Goal: Check status: Check status

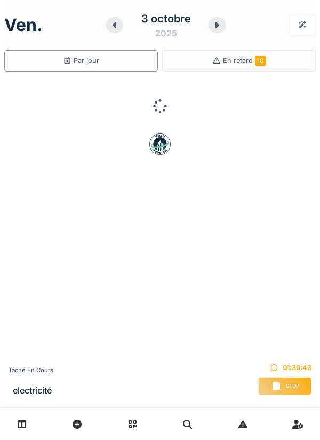
click at [270, 384] on div "Stop" at bounding box center [284, 386] width 53 height 18
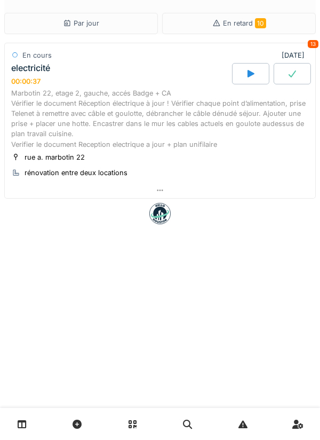
click at [26, 425] on icon at bounding box center [22, 423] width 9 height 9
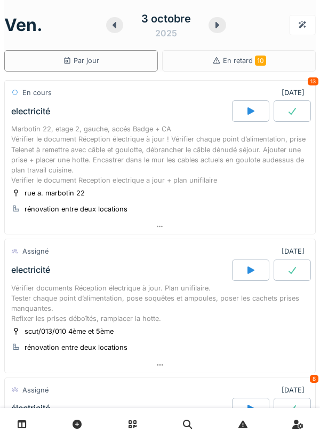
click at [107, 19] on div "3 octobre 2025" at bounding box center [166, 25] width 120 height 33
click at [110, 25] on icon at bounding box center [114, 25] width 11 height 9
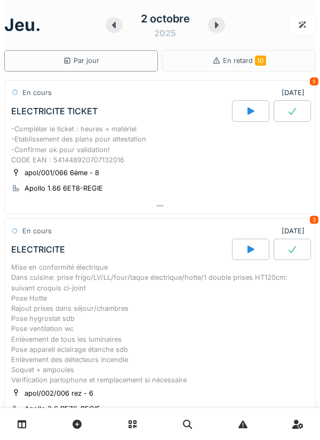
click at [243, 247] on div at bounding box center [250, 249] width 37 height 21
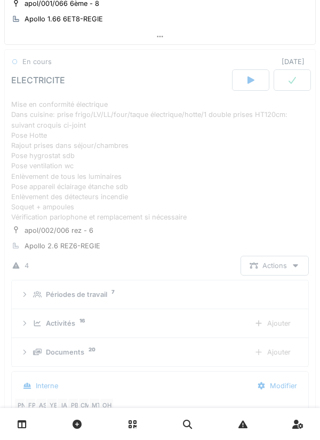
scroll to position [176, 0]
